Goal: Find specific fact: Find specific fact

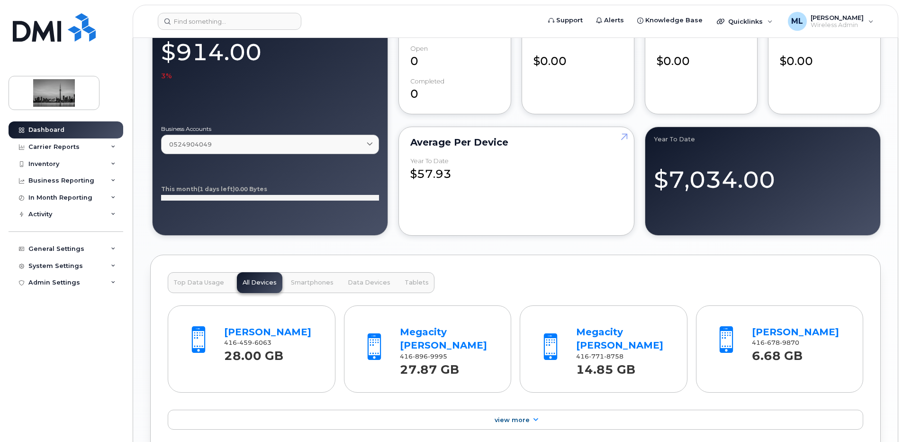
scroll to position [948, 0]
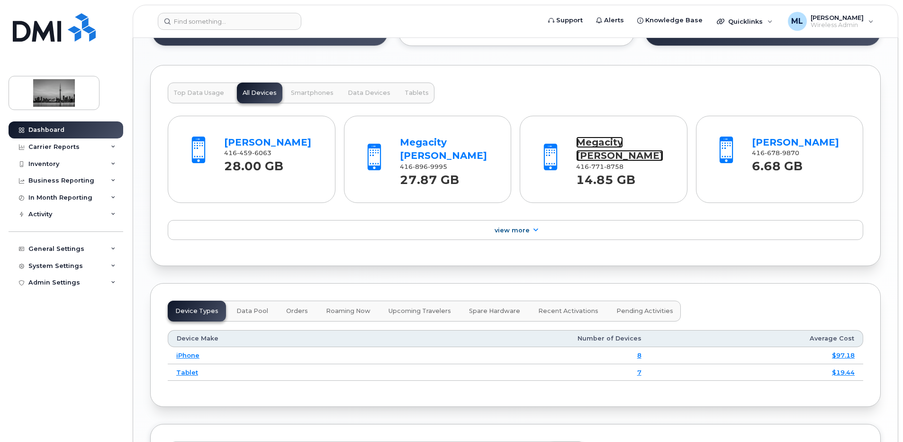
click at [598, 147] on link "Megacity [PERSON_NAME]" at bounding box center [619, 149] width 87 height 25
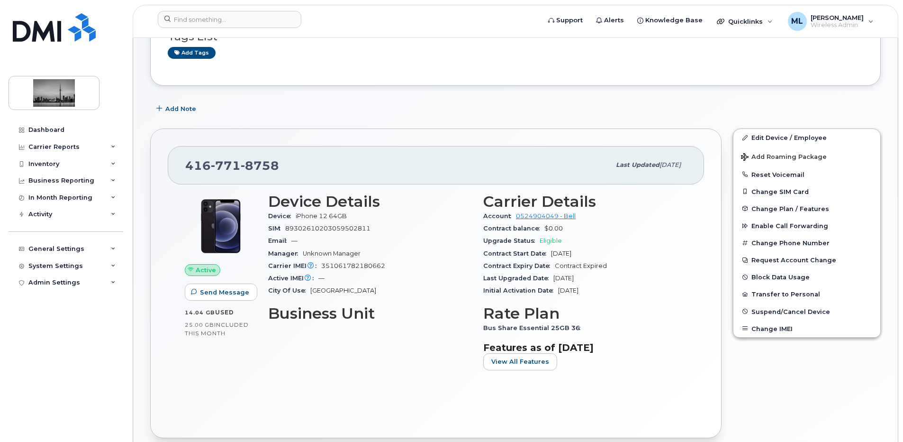
scroll to position [95, 0]
drag, startPoint x: 322, startPoint y: 266, endPoint x: 384, endPoint y: 262, distance: 61.7
click at [384, 262] on span "351061782180662" at bounding box center [353, 264] width 64 height 7
drag, startPoint x: 384, startPoint y: 262, endPoint x: 369, endPoint y: 263, distance: 14.7
copy span "351061782180662"
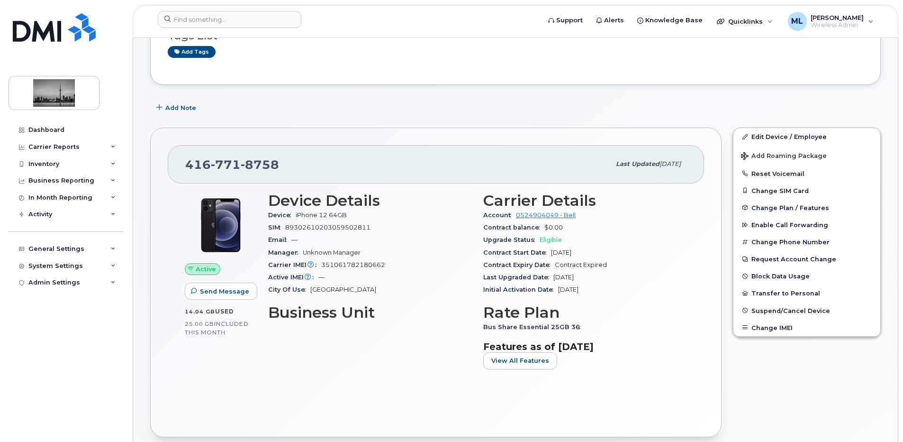
click at [268, 228] on div "Device Details Device iPhone 12 64GB SIM [TECHNICAL_ID] Email — Manager Unknown…" at bounding box center [370, 284] width 215 height 196
drag, startPoint x: 268, startPoint y: 228, endPoint x: 374, endPoint y: 227, distance: 106.7
click at [374, 227] on div "Device Details Device iPhone 12 64GB SIM [TECHNICAL_ID] Email — Manager Unknown…" at bounding box center [370, 284] width 215 height 196
drag, startPoint x: 374, startPoint y: 227, endPoint x: 365, endPoint y: 228, distance: 9.1
copy div "SIM [TECHNICAL_ID]"
